Goal: Task Accomplishment & Management: Manage account settings

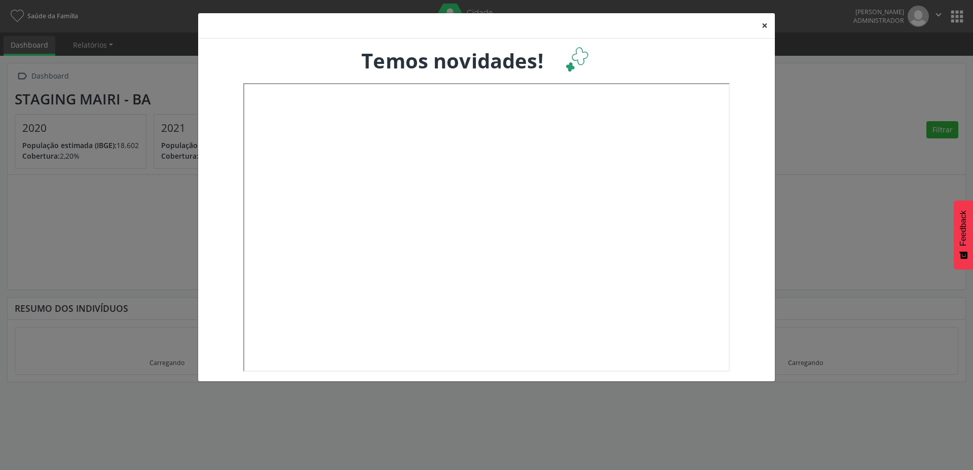
click at [762, 26] on button "×" at bounding box center [764, 25] width 20 height 25
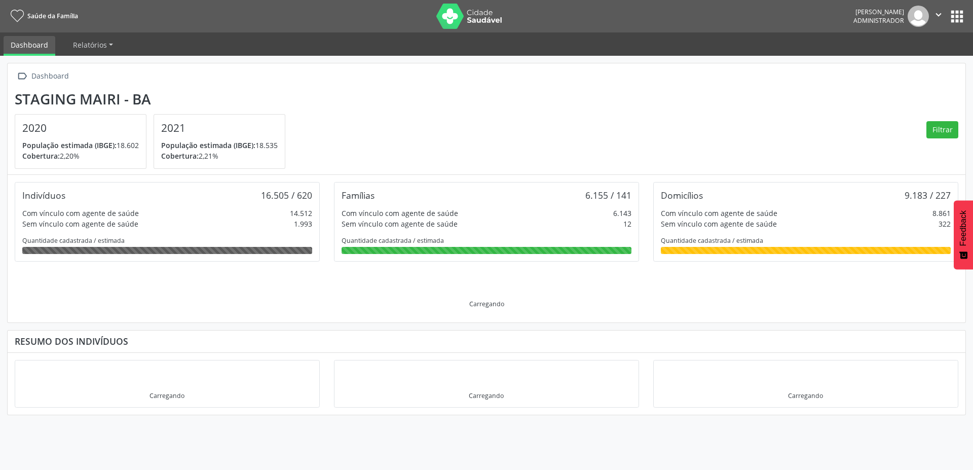
click at [961, 15] on button "apps" at bounding box center [957, 17] width 18 height 18
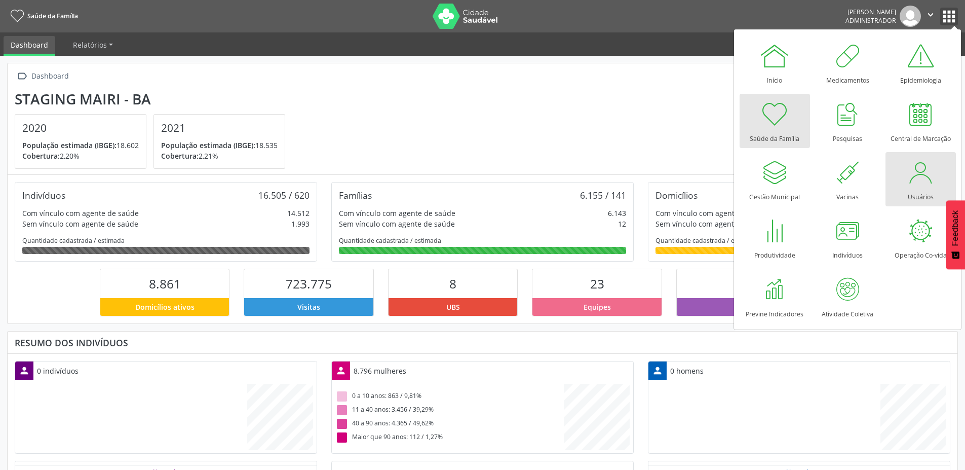
scroll to position [168, 317]
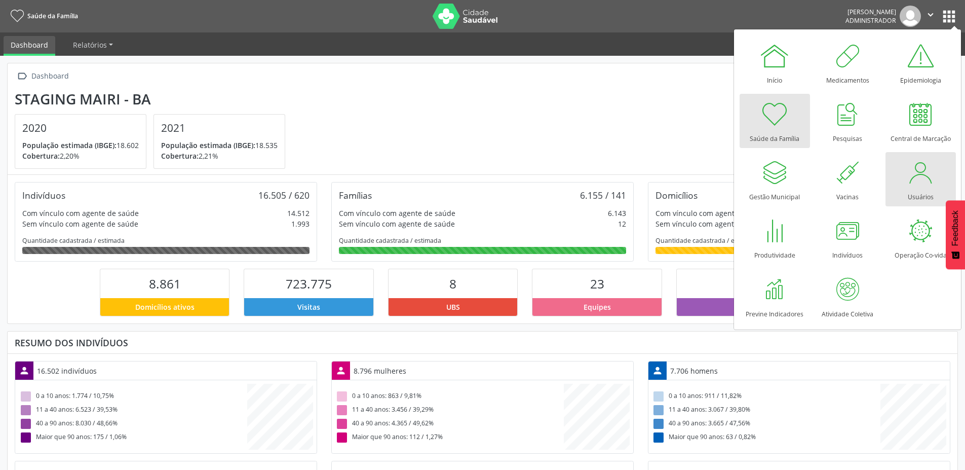
click at [919, 184] on div at bounding box center [920, 172] width 30 height 30
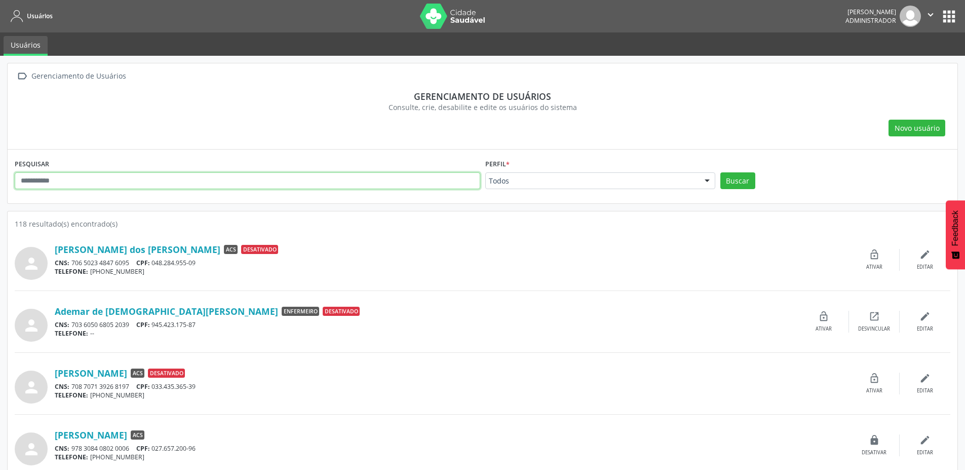
click at [176, 181] on input "text" at bounding box center [248, 180] width 466 height 17
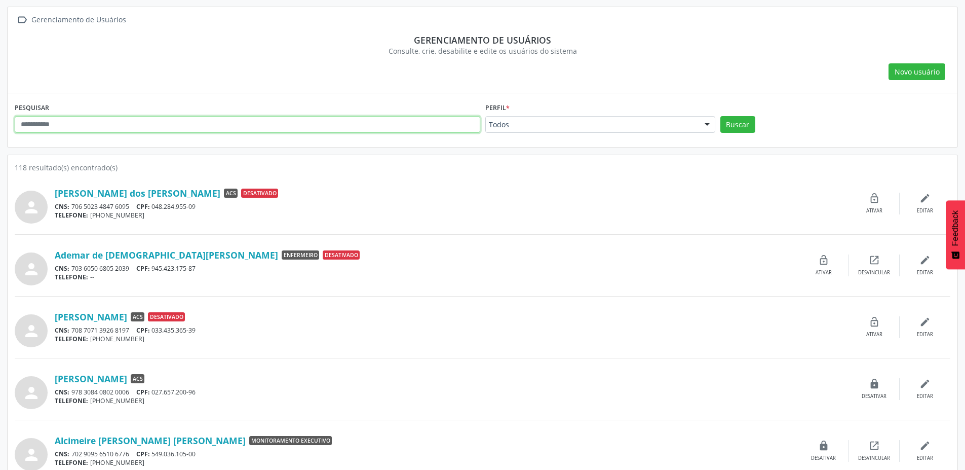
scroll to position [91, 0]
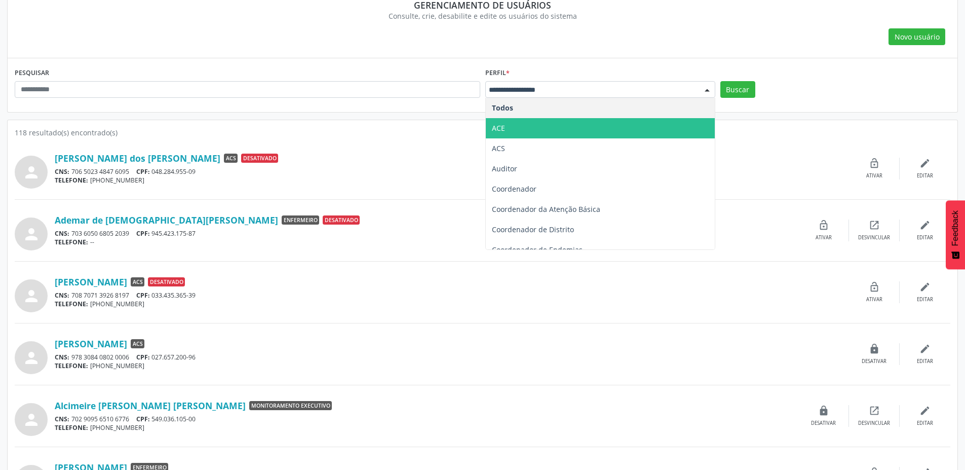
click at [506, 127] on span "ACE" at bounding box center [600, 128] width 229 height 20
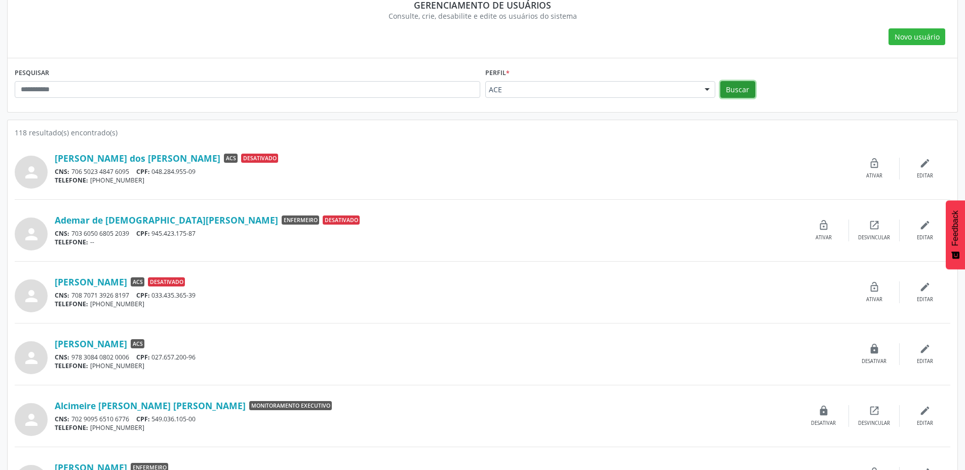
click at [733, 91] on button "Buscar" at bounding box center [737, 89] width 35 height 17
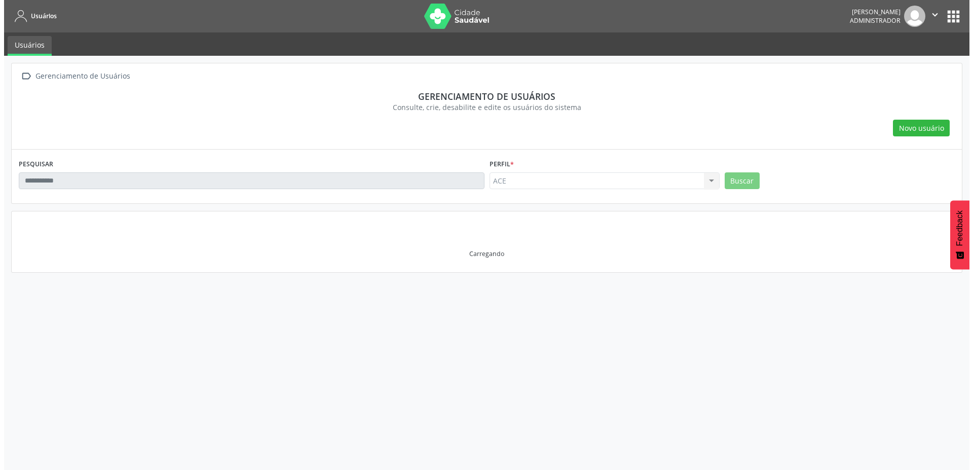
scroll to position [0, 0]
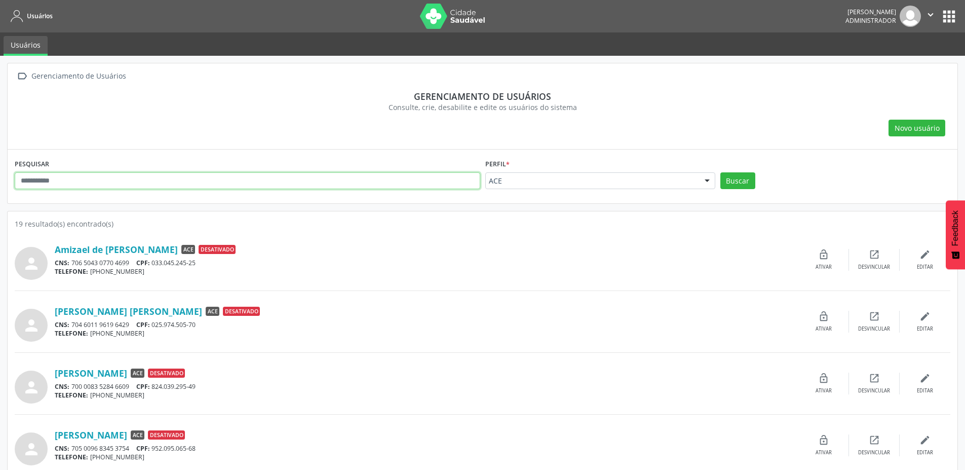
click at [101, 180] on input "text" at bounding box center [248, 180] width 466 height 17
type input "*****"
click at [720, 172] on button "Buscar" at bounding box center [737, 180] width 35 height 17
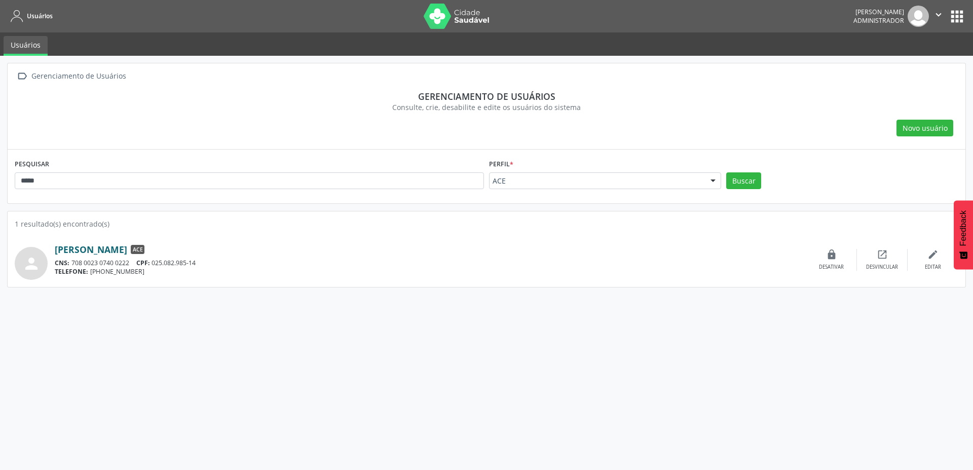
click at [78, 250] on link "Mario Julio" at bounding box center [91, 249] width 72 height 11
click at [829, 258] on icon "lock" at bounding box center [831, 254] width 11 height 11
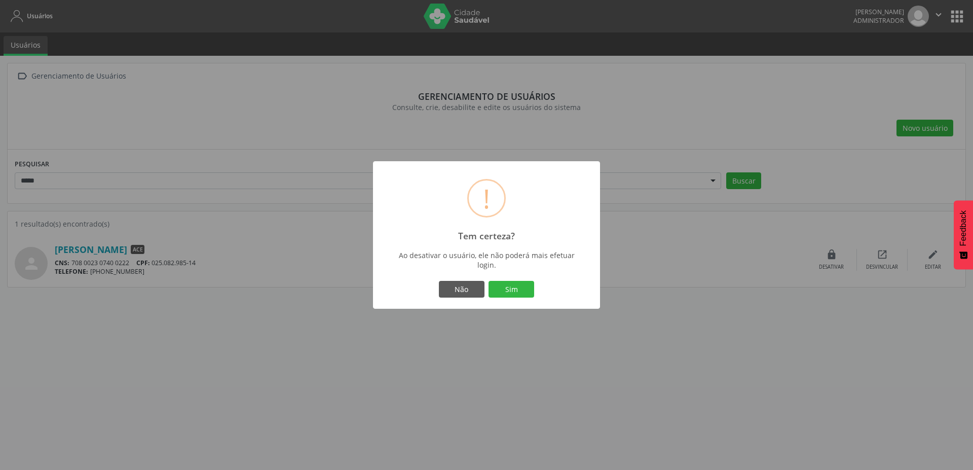
drag, startPoint x: 729, startPoint y: 308, endPoint x: 754, endPoint y: 300, distance: 27.1
click at [747, 301] on div "! Tem certeza? × Ao desativar o usuário, ele não poderá mais efetuar login. Não…" at bounding box center [486, 235] width 973 height 470
